Goal: Task Accomplishment & Management: Use online tool/utility

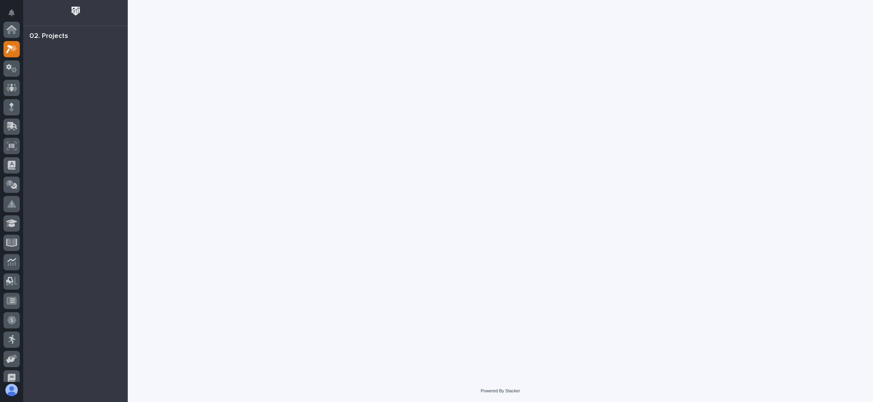
scroll to position [19, 0]
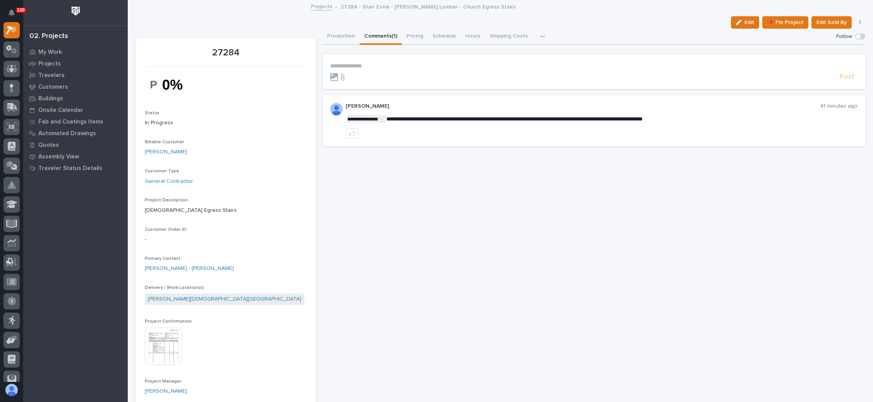
click at [353, 65] on p "**********" at bounding box center [593, 66] width 527 height 7
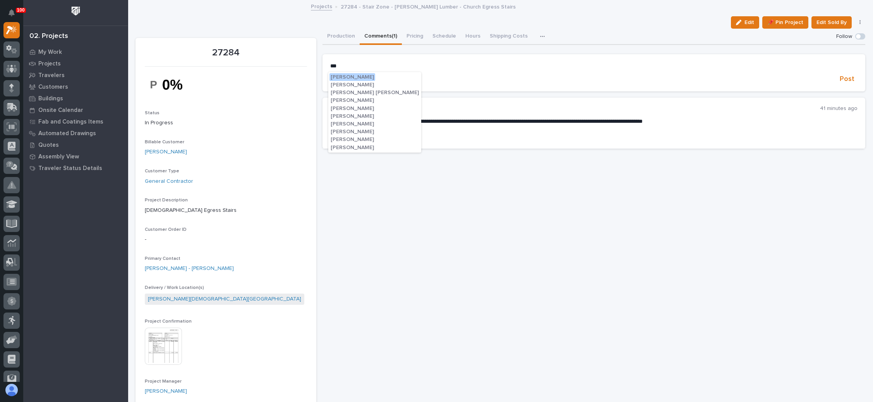
click at [351, 123] on span "Leighton Yoder" at bounding box center [352, 123] width 43 height 5
click at [384, 66] on p "**********" at bounding box center [593, 67] width 527 height 8
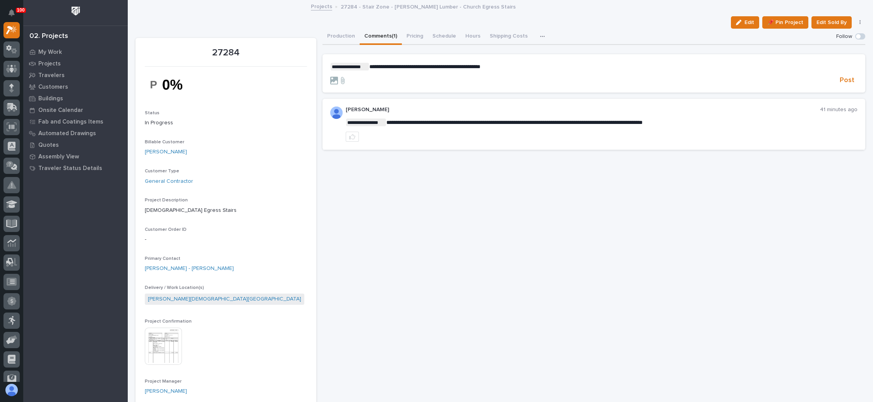
click at [837, 75] on form "**********" at bounding box center [593, 74] width 527 height 22
click at [839, 77] on span "Post" at bounding box center [846, 80] width 15 height 9
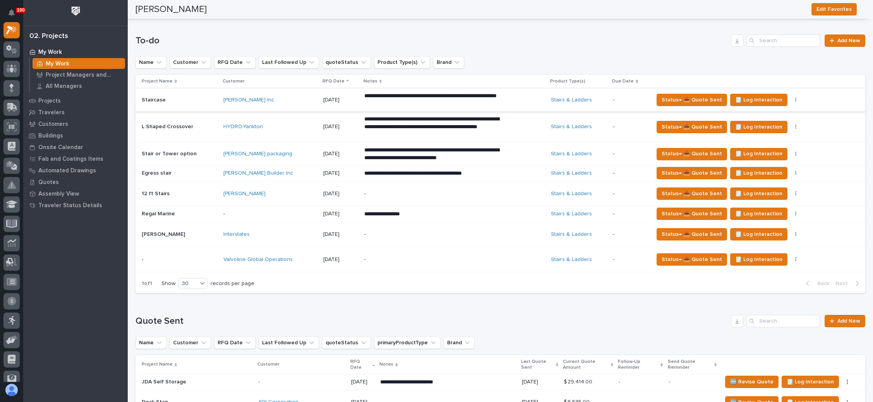
scroll to position [348, 0]
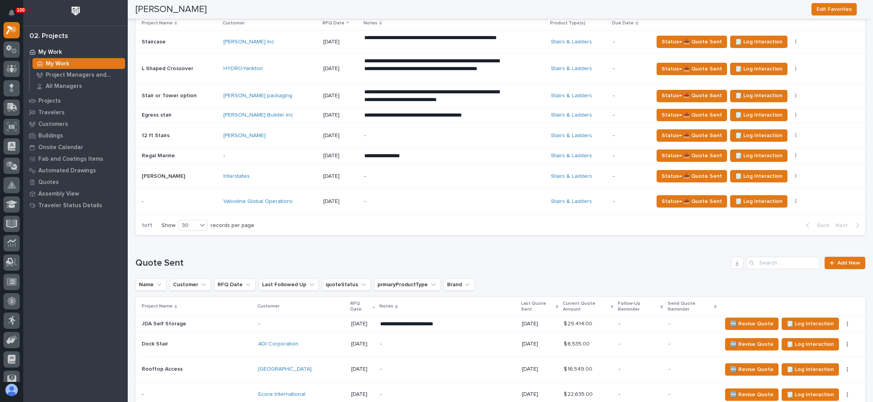
click at [439, 198] on p "-" at bounding box center [431, 201] width 135 height 7
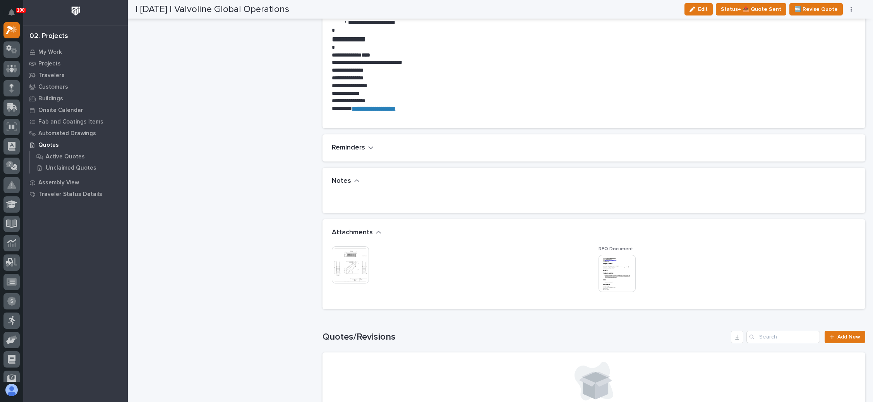
scroll to position [464, 0]
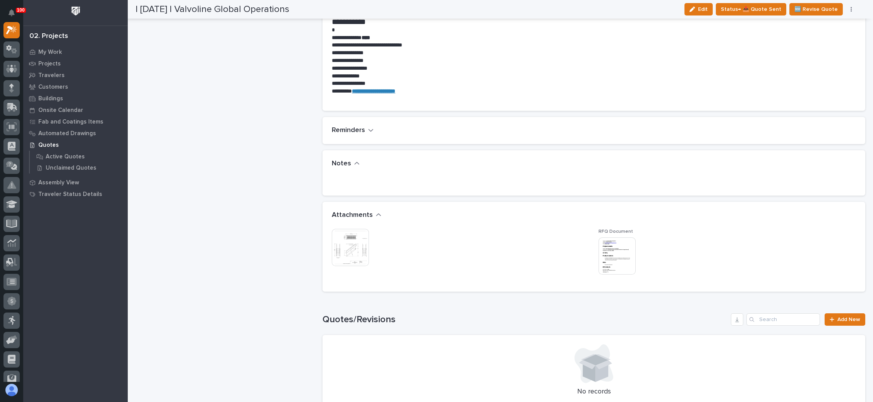
click at [352, 247] on img at bounding box center [350, 247] width 37 height 37
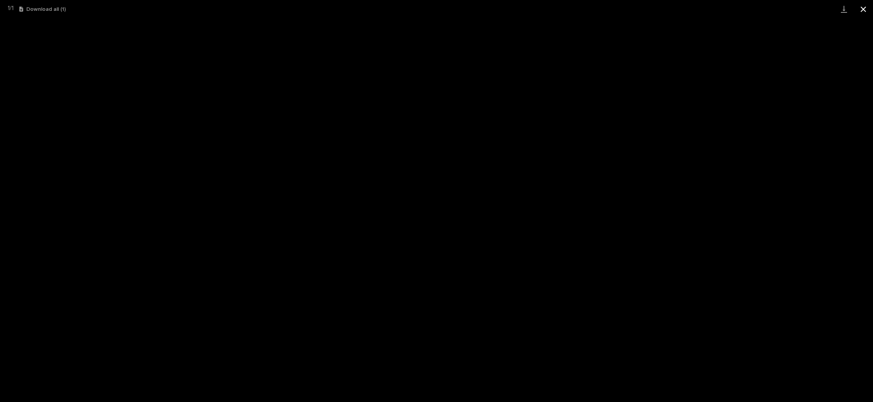
drag, startPoint x: 864, startPoint y: 11, endPoint x: 856, endPoint y: 13, distance: 8.0
click at [864, 10] on button "Close gallery" at bounding box center [862, 9] width 19 height 18
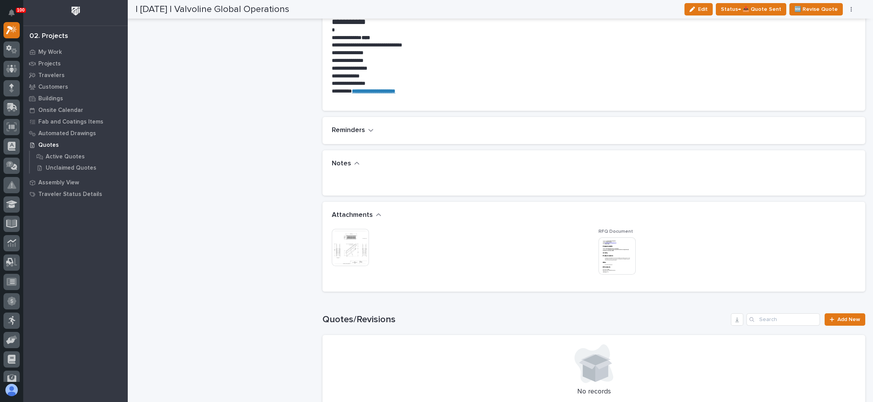
click at [354, 242] on img at bounding box center [350, 247] width 37 height 37
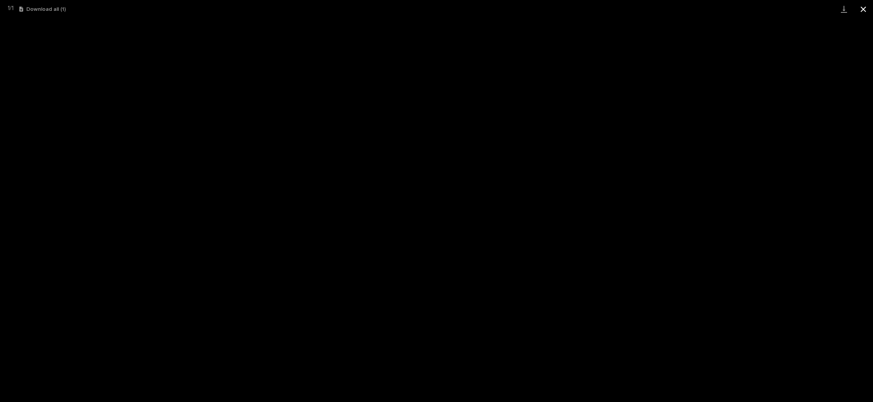
click at [864, 7] on button "Close gallery" at bounding box center [862, 9] width 19 height 18
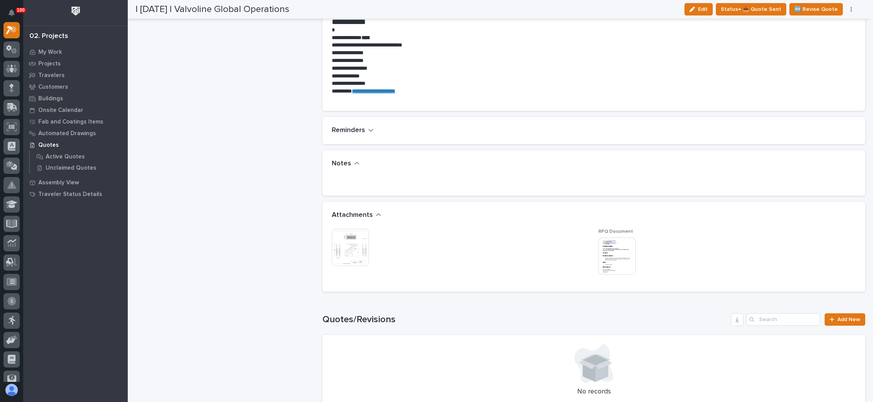
click at [613, 258] on img at bounding box center [616, 255] width 37 height 37
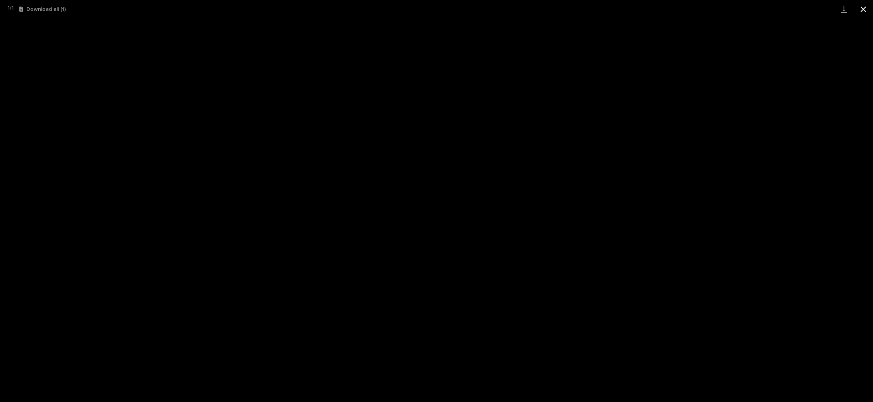
click at [864, 7] on button "Close gallery" at bounding box center [862, 9] width 19 height 18
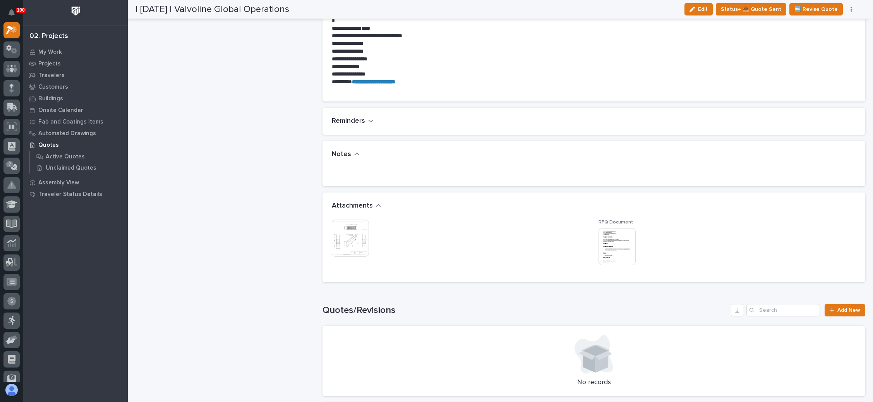
scroll to position [522, 0]
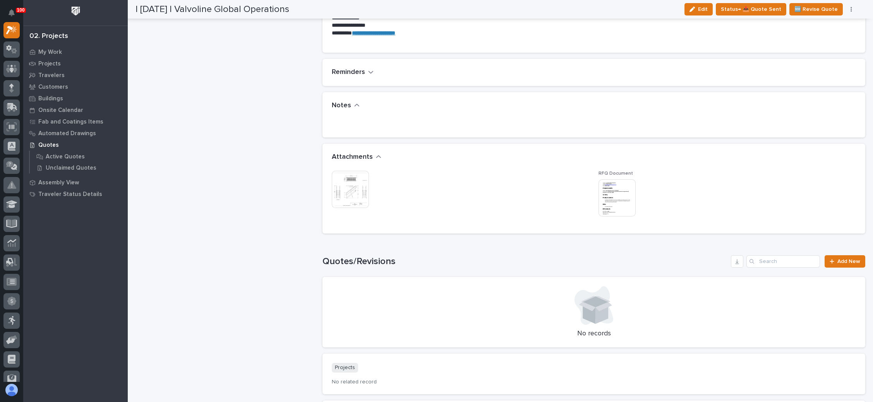
click at [601, 200] on img at bounding box center [616, 197] width 37 height 37
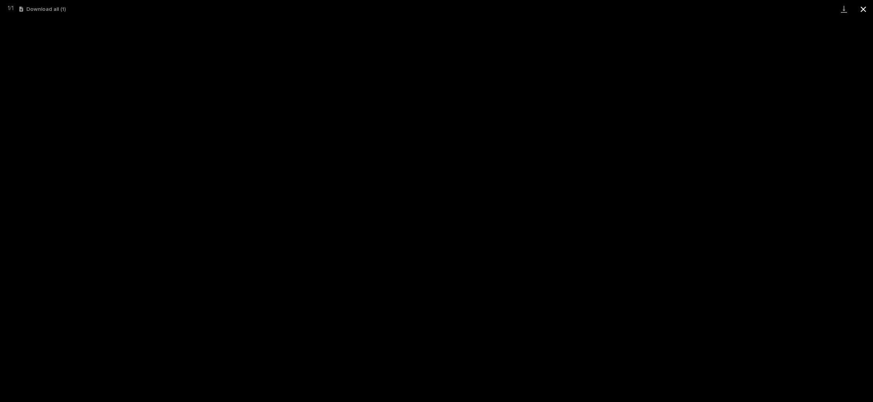
click at [862, 11] on button "Close gallery" at bounding box center [862, 9] width 19 height 18
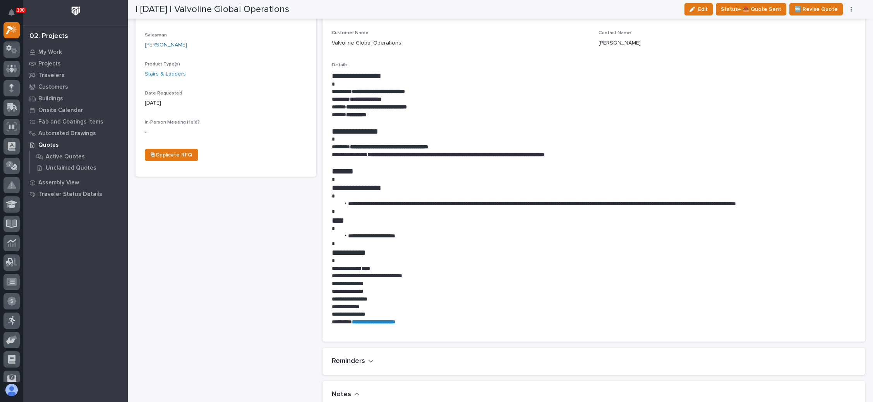
scroll to position [232, 0]
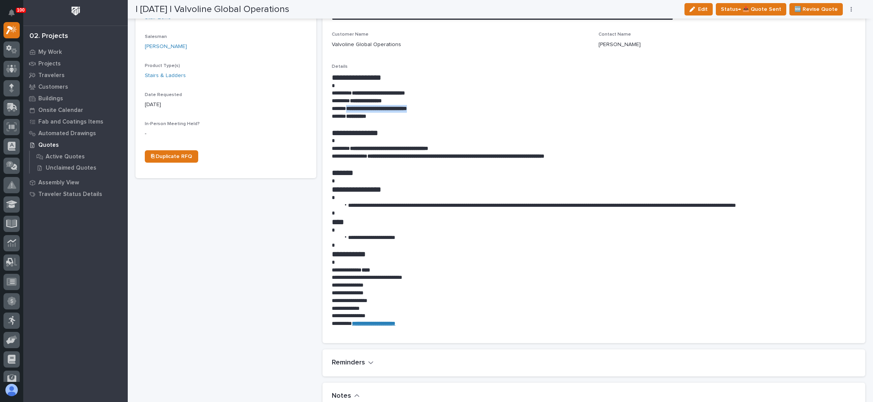
drag, startPoint x: 424, startPoint y: 109, endPoint x: 346, endPoint y: 110, distance: 77.8
click at [346, 110] on p "**********" at bounding box center [590, 109] width 517 height 8
copy strong "**********"
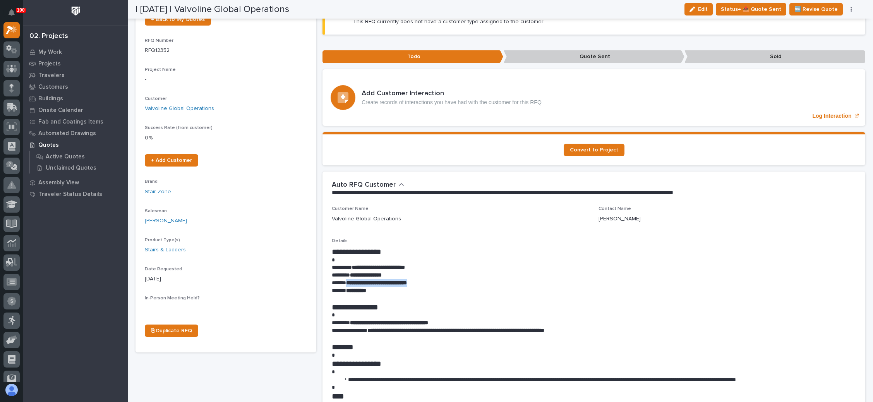
scroll to position [0, 0]
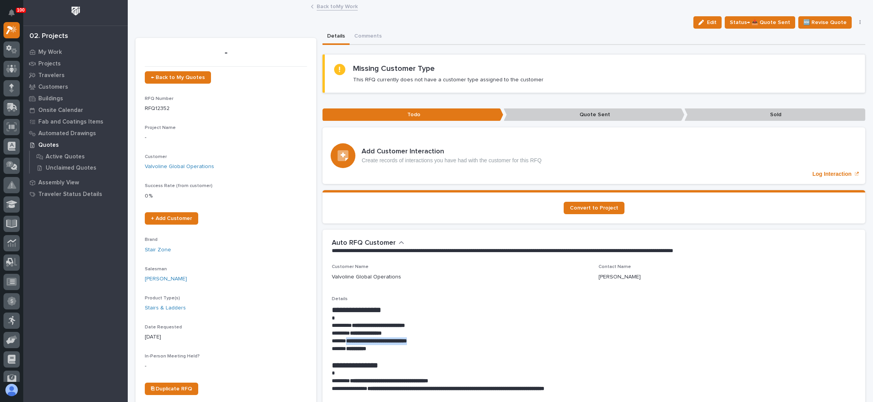
drag, startPoint x: 708, startPoint y: 20, endPoint x: 208, endPoint y: 89, distance: 504.8
click at [705, 20] on button "Edit" at bounding box center [707, 22] width 28 height 12
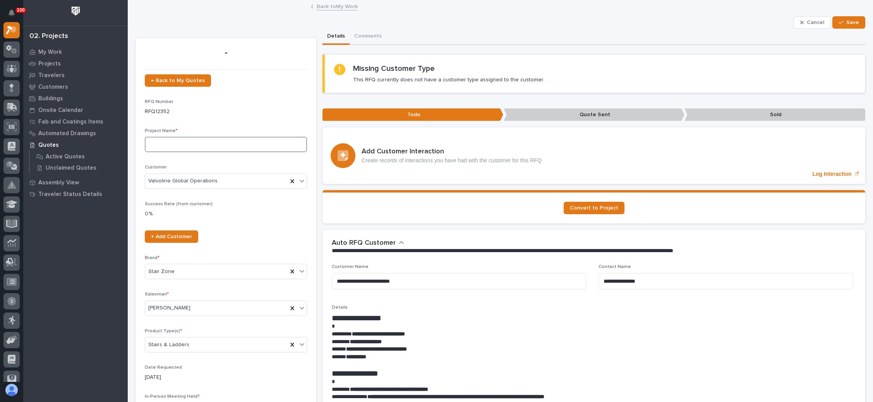
click at [174, 144] on input at bounding box center [226, 144] width 162 height 15
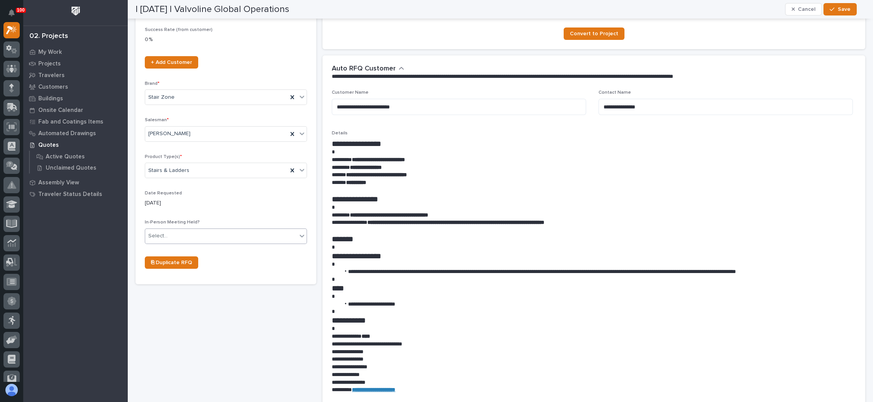
type input "Stairs needing adjustment"
click at [196, 234] on div "Select..." at bounding box center [221, 236] width 152 height 13
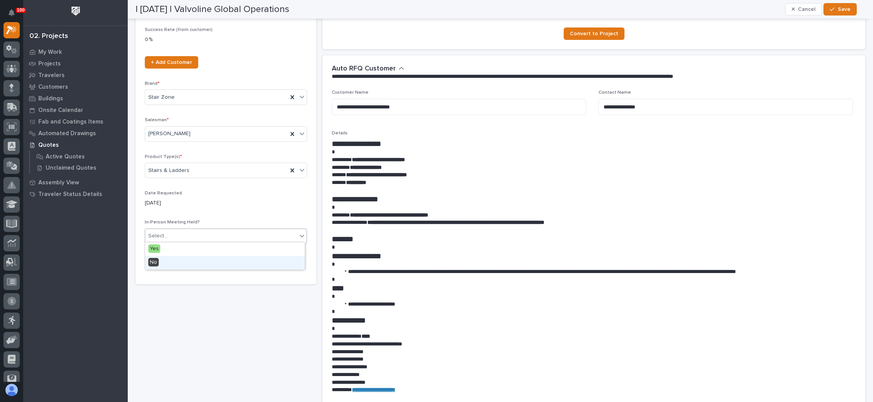
click at [196, 258] on div "No" at bounding box center [224, 263] width 159 height 14
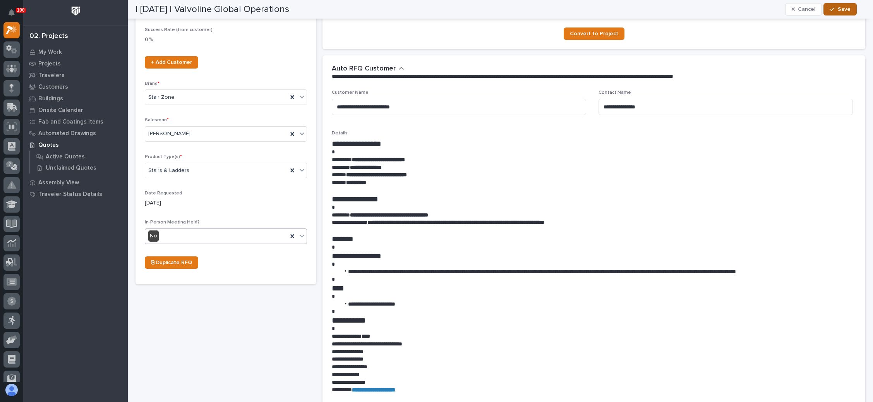
drag, startPoint x: 834, startPoint y: 6, endPoint x: 826, endPoint y: 7, distance: 8.9
click at [835, 6] on button "Save" at bounding box center [839, 9] width 33 height 12
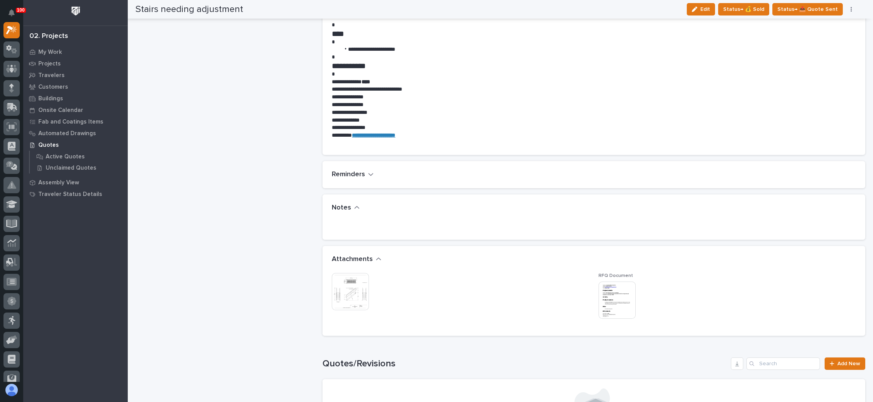
scroll to position [432, 0]
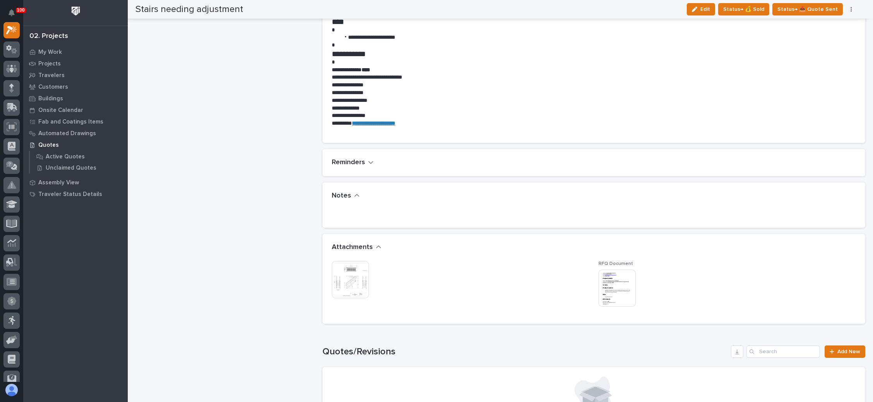
click at [611, 284] on img at bounding box center [616, 287] width 37 height 37
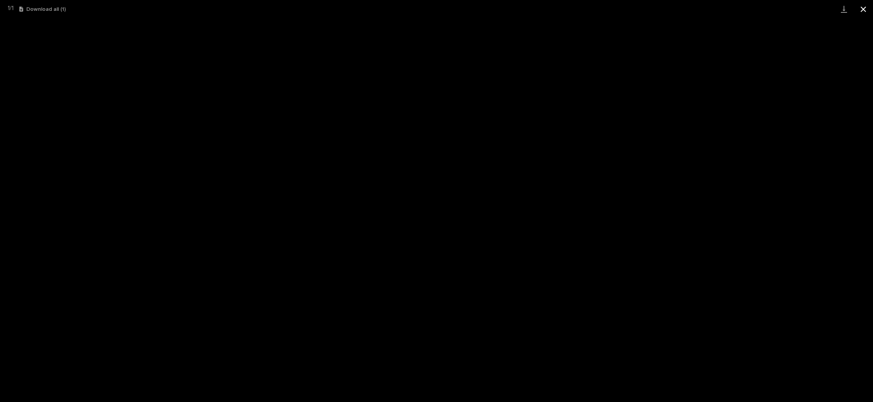
click at [862, 8] on button "Close gallery" at bounding box center [862, 9] width 19 height 18
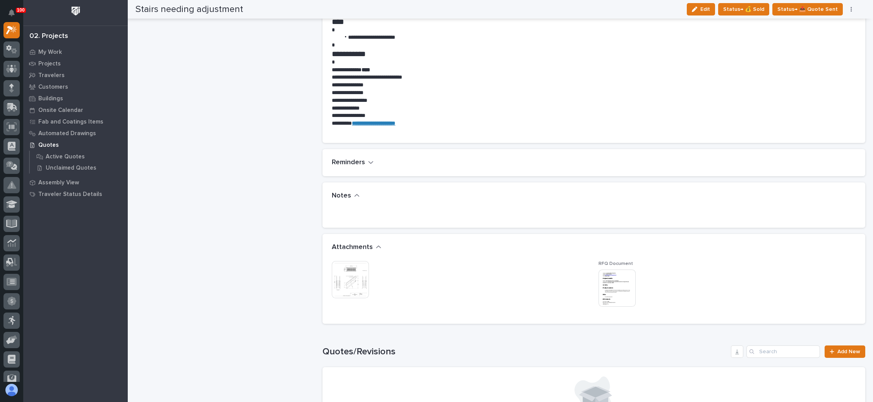
click at [354, 274] on img at bounding box center [350, 279] width 37 height 37
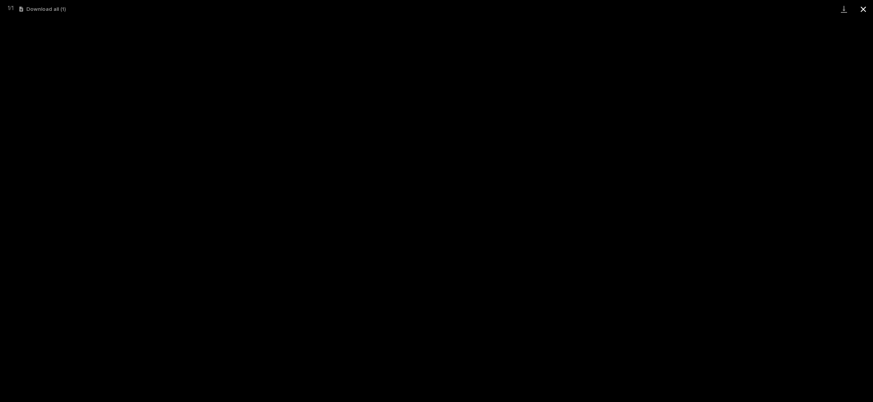
click at [861, 9] on button "Close gallery" at bounding box center [862, 9] width 19 height 18
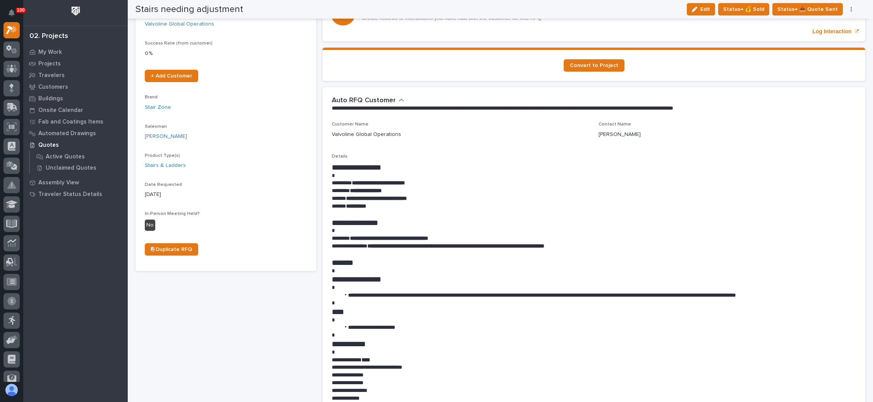
scroll to position [0, 0]
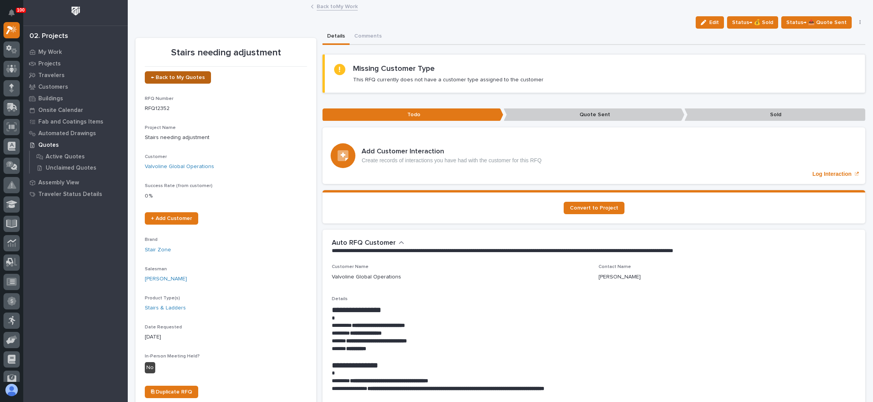
click at [176, 75] on span "← Back to My Quotes" at bounding box center [178, 77] width 54 height 5
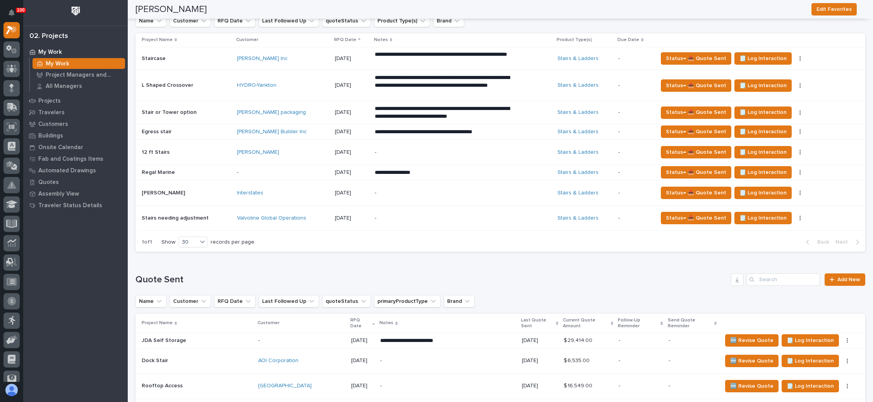
scroll to position [348, 0]
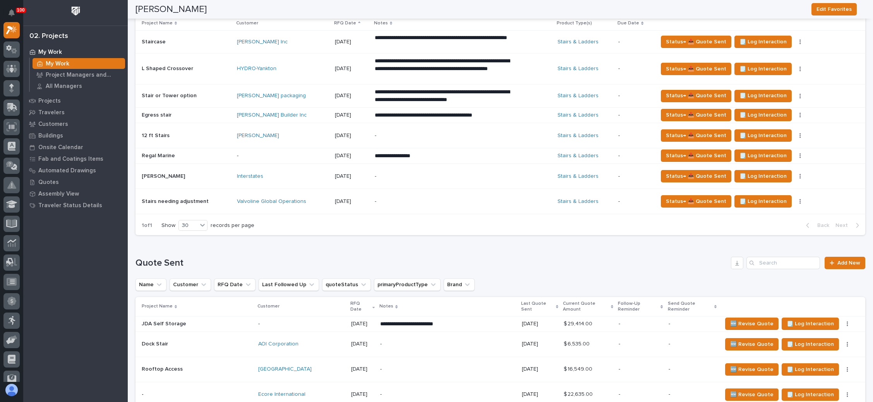
click at [468, 154] on p "**********" at bounding box center [442, 156] width 135 height 8
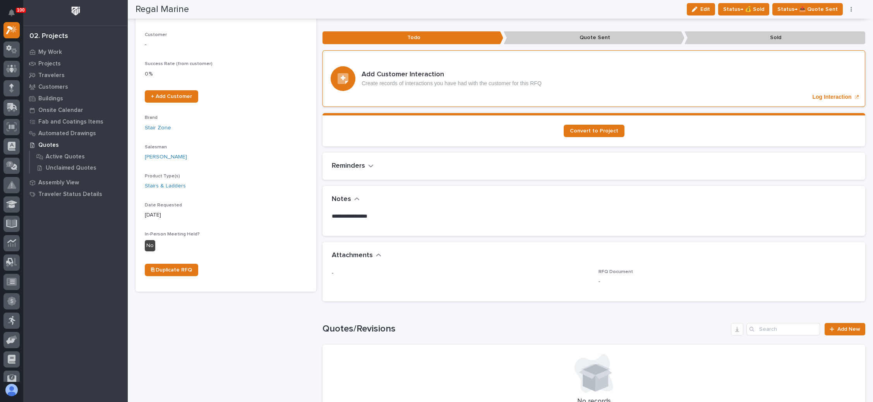
scroll to position [120, 0]
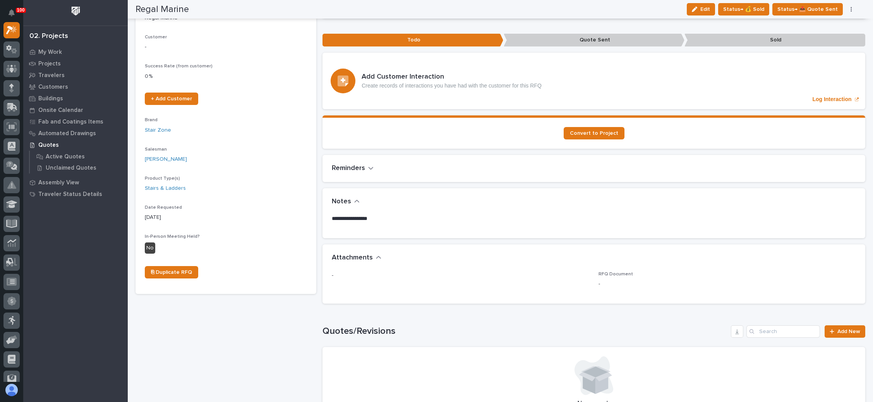
click at [640, 228] on div "**********" at bounding box center [593, 226] width 543 height 23
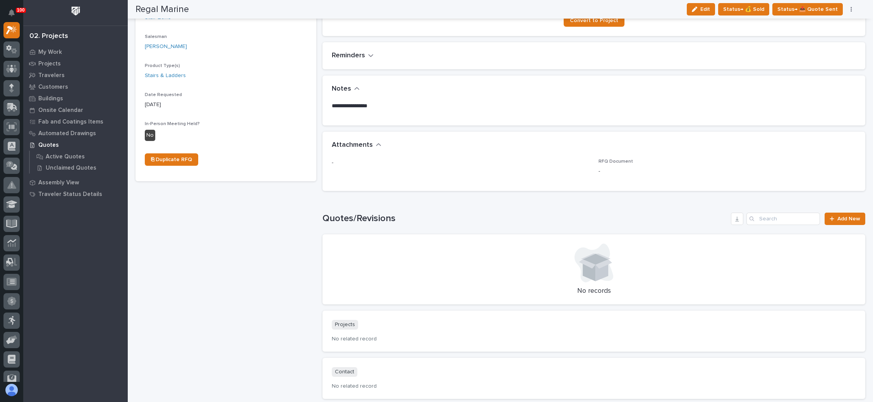
scroll to position [294, 0]
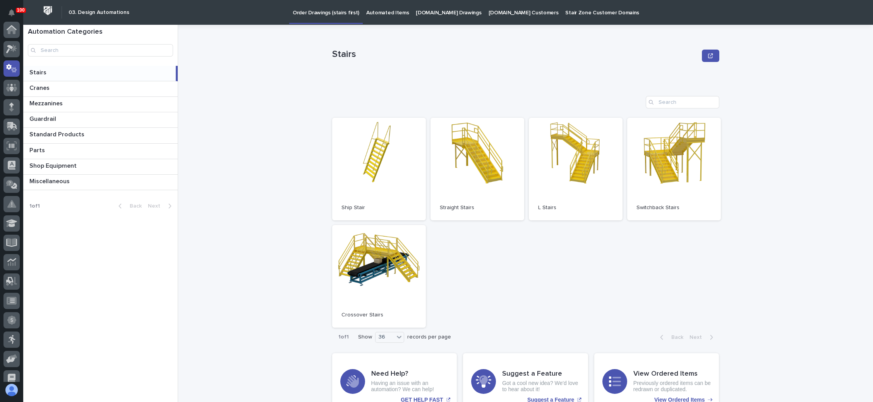
scroll to position [38, 0]
click at [462, 156] on link "Open" at bounding box center [477, 169] width 94 height 103
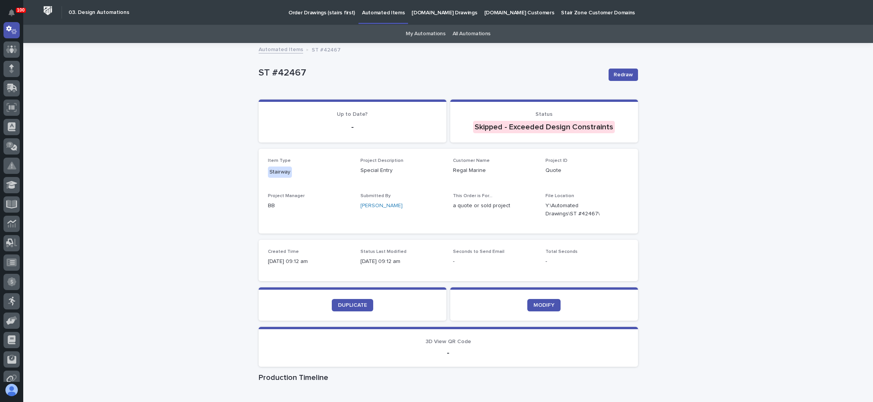
scroll to position [159, 0]
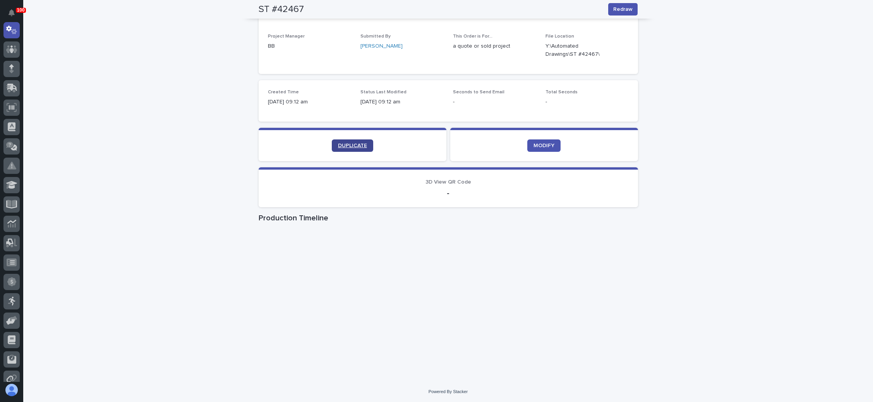
click at [355, 140] on link "DUPLICATE" at bounding box center [352, 145] width 41 height 12
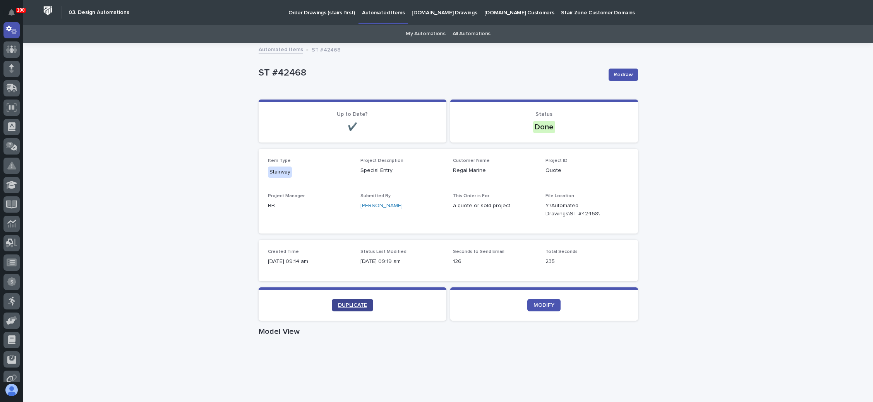
click at [358, 303] on span "DUPLICATE" at bounding box center [352, 304] width 29 height 5
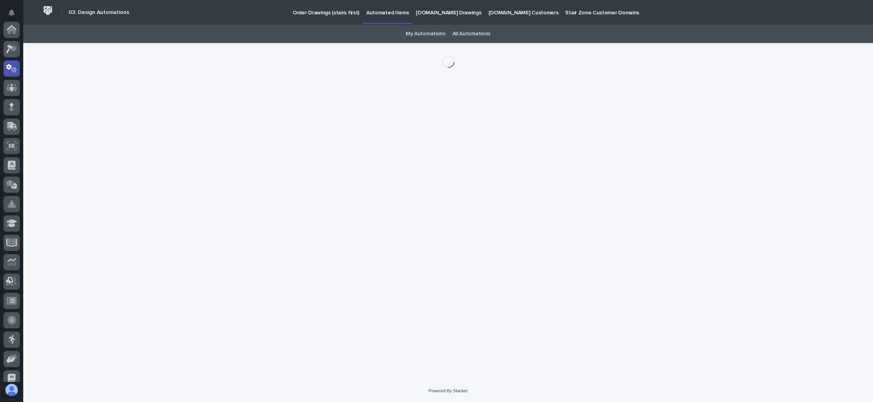
scroll to position [38, 0]
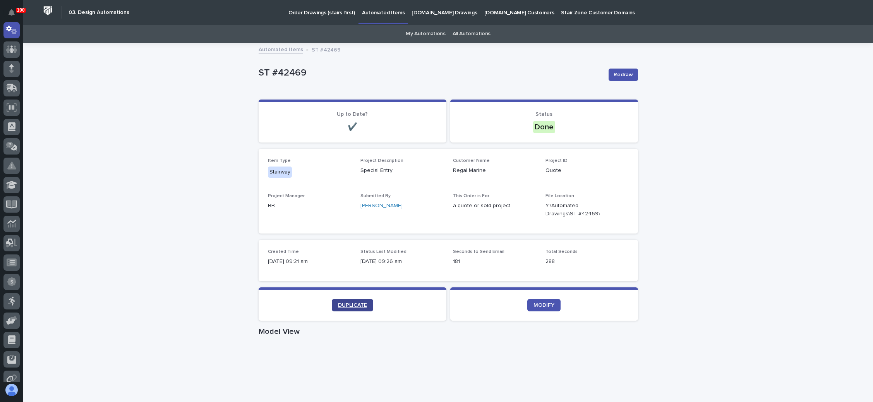
click at [346, 304] on span "DUPLICATE" at bounding box center [352, 304] width 29 height 5
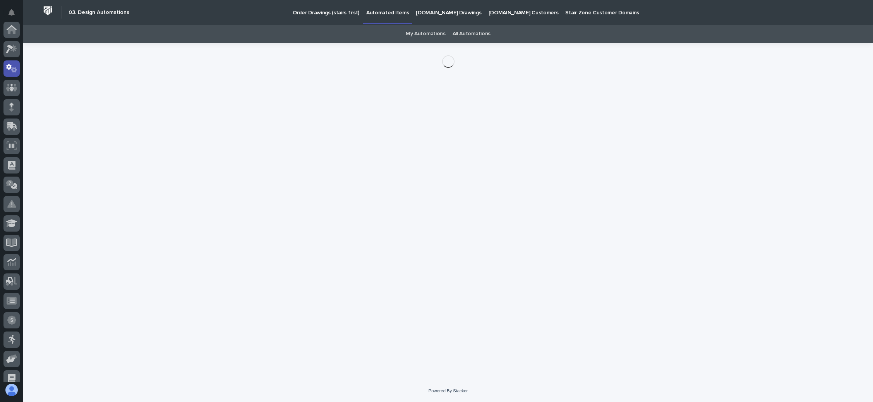
scroll to position [38, 0]
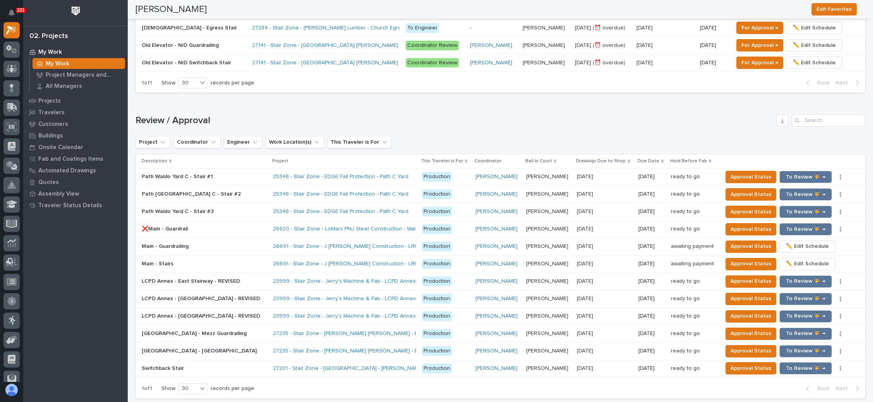
scroll to position [697, 0]
